Goal: Find specific page/section: Find specific page/section

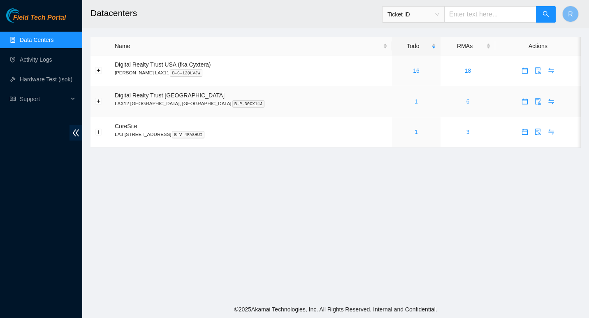
click at [415, 100] on link "1" at bounding box center [416, 101] width 3 height 7
